Goal: Task Accomplishment & Management: Manage account settings

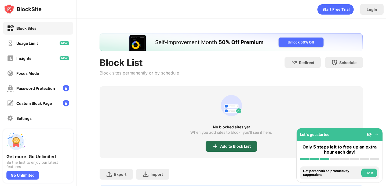
click at [244, 144] on div "Add to Block List" at bounding box center [235, 146] width 31 height 4
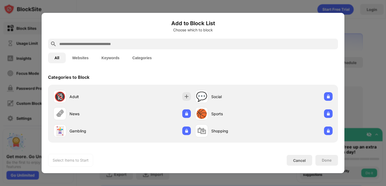
click at [322, 25] on h6 "Add to Block List" at bounding box center [193, 23] width 290 height 8
drag, startPoint x: 300, startPoint y: 163, endPoint x: 320, endPoint y: 149, distance: 24.8
click at [300, 163] on div "Cancel" at bounding box center [298, 160] width 25 height 11
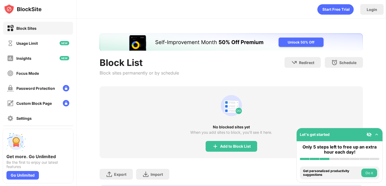
click at [375, 134] on img at bounding box center [376, 134] width 5 height 5
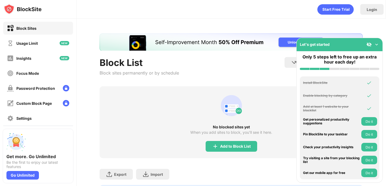
drag, startPoint x: 377, startPoint y: 42, endPoint x: 370, endPoint y: 46, distance: 7.8
click at [377, 42] on img at bounding box center [376, 44] width 5 height 5
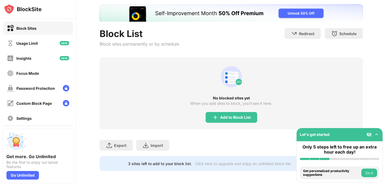
scroll to position [33, 0]
click at [369, 135] on img at bounding box center [368, 134] width 5 height 5
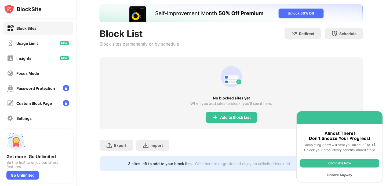
scroll to position [0, 0]
click at [337, 175] on div "Snooze Anyway" at bounding box center [339, 175] width 79 height 9
